Goal: Navigation & Orientation: Find specific page/section

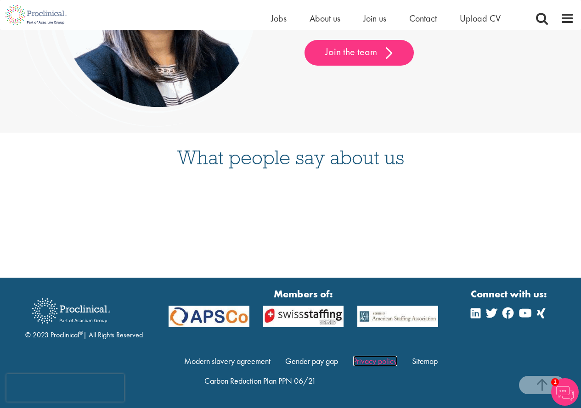
click at [383, 359] on link "Privacy policy" at bounding box center [375, 361] width 44 height 11
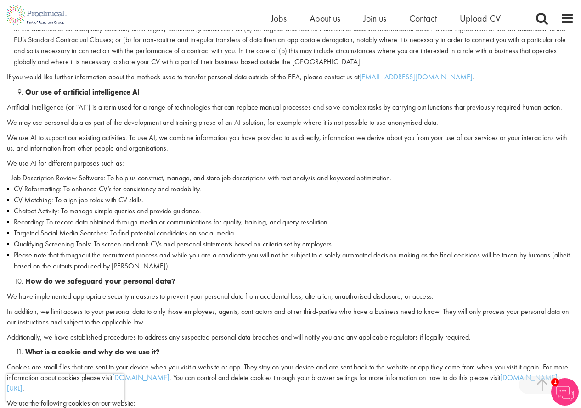
scroll to position [1239, 0]
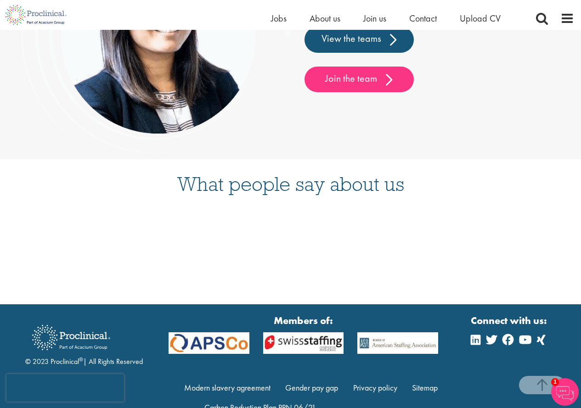
scroll to position [2395, 0]
